Goal: Information Seeking & Learning: Learn about a topic

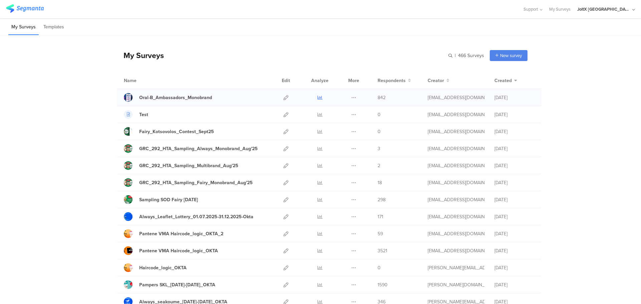
click at [318, 98] on icon at bounding box center [320, 97] width 5 height 5
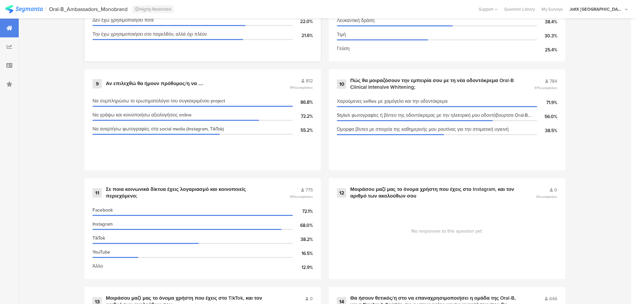
scroll to position [784, 0]
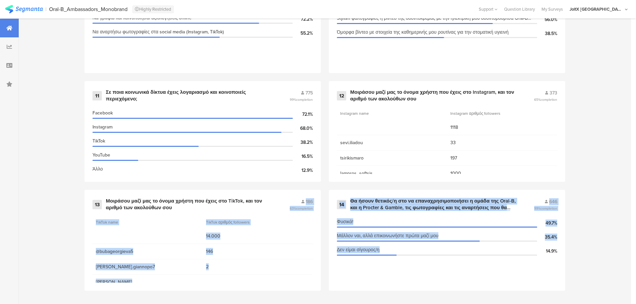
drag, startPoint x: 276, startPoint y: 205, endPoint x: 377, endPoint y: 290, distance: 132.2
click at [377, 289] on div "14 Θα ήσουν θετικός/η στο να επαναχρησιμοποιήσει η ομάδα της Oral-B, και η Proc…" at bounding box center [447, 240] width 236 height 101
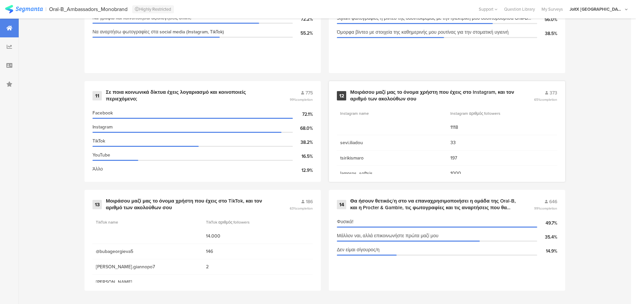
click at [404, 133] on div "1118" at bounding box center [447, 127] width 220 height 15
click at [501, 96] on div "Μοιράσου μαζί μας το όνομα χρήστη που έχεις στο Instagram, και τον αριθμό των α…" at bounding box center [434, 95] width 168 height 13
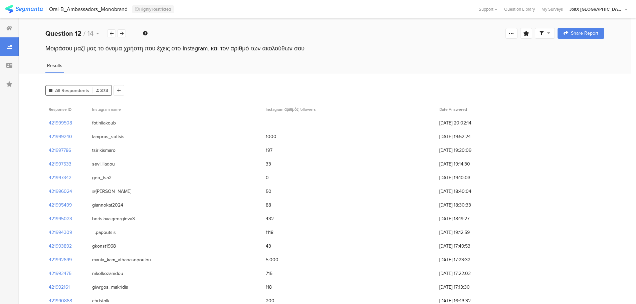
click at [285, 123] on div at bounding box center [349, 123] width 174 height 7
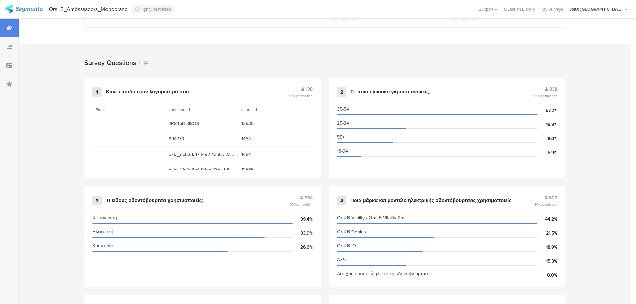
scroll to position [250, 0]
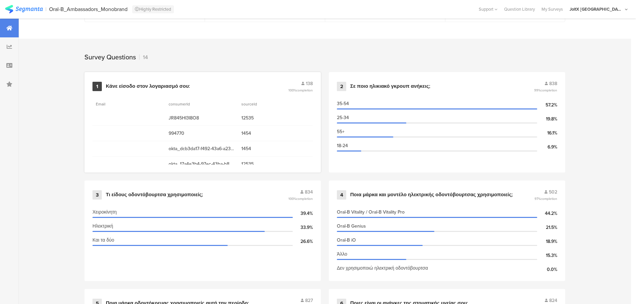
click at [224, 98] on section "consumerId" at bounding box center [201, 104] width 73 height 13
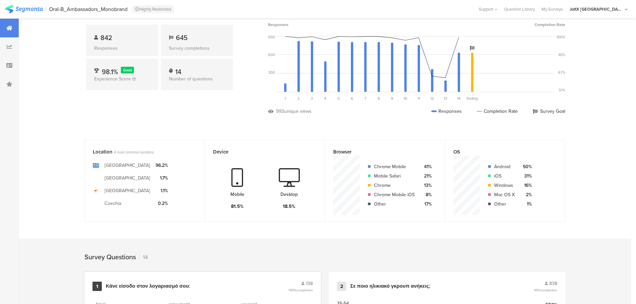
scroll to position [0, 0]
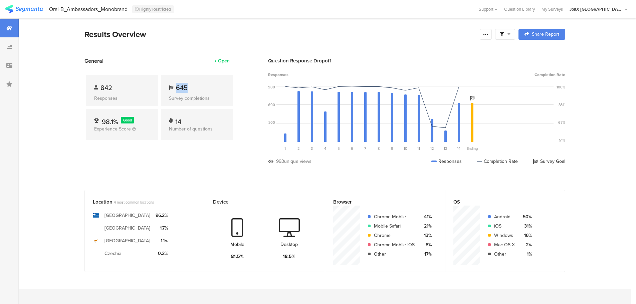
drag, startPoint x: 179, startPoint y: 90, endPoint x: 197, endPoint y: 89, distance: 17.4
click at [197, 89] on div "645" at bounding box center [197, 88] width 56 height 10
click at [198, 123] on div "14" at bounding box center [197, 120] width 56 height 7
drag, startPoint x: 198, startPoint y: 123, endPoint x: 169, endPoint y: 123, distance: 29.4
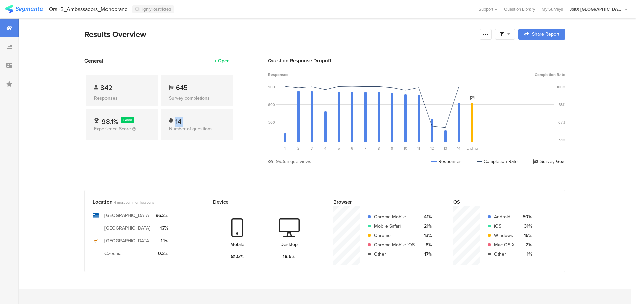
click at [169, 123] on div "14 Number of questions" at bounding box center [197, 124] width 72 height 31
